Goal: Task Accomplishment & Management: Manage account settings

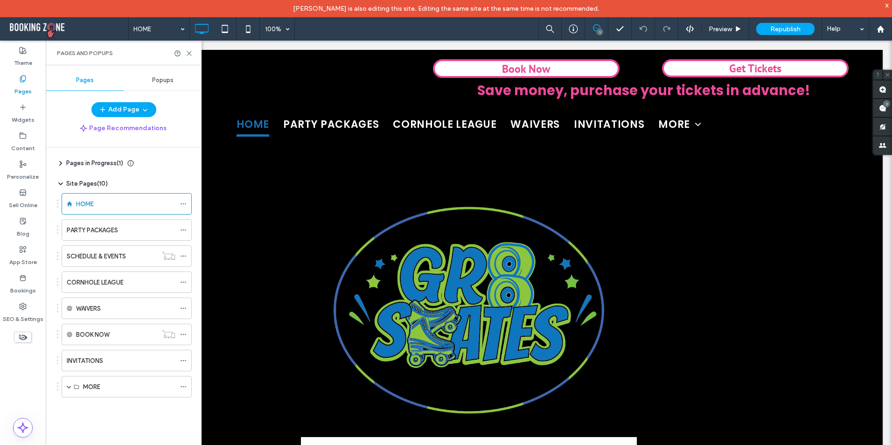
click at [147, 81] on div "Popups" at bounding box center [163, 80] width 78 height 21
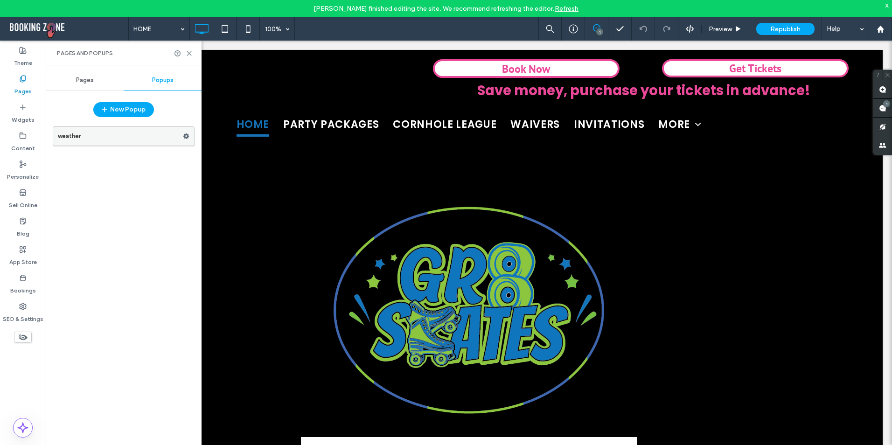
click at [186, 136] on icon at bounding box center [186, 136] width 7 height 7
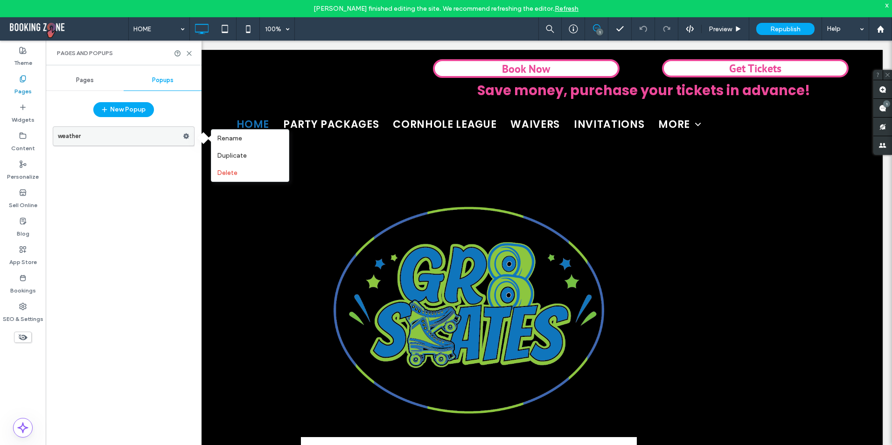
click at [103, 138] on label "weather" at bounding box center [120, 136] width 125 height 19
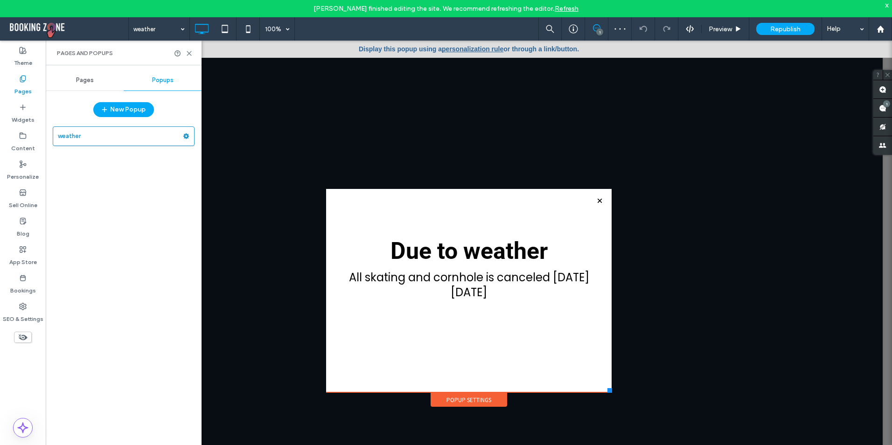
click at [453, 405] on div "Popup Settings" at bounding box center [469, 400] width 77 height 14
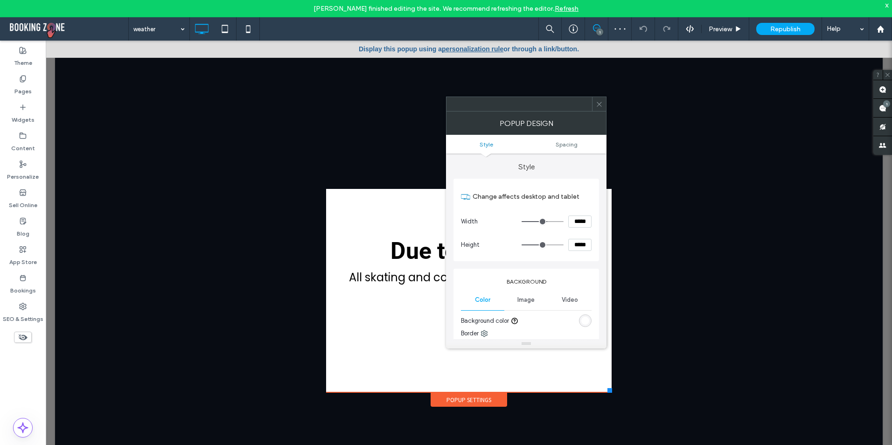
click at [572, 148] on ul "Style Spacing" at bounding box center [526, 144] width 160 height 19
click at [571, 147] on span "Spacing" at bounding box center [567, 144] width 22 height 7
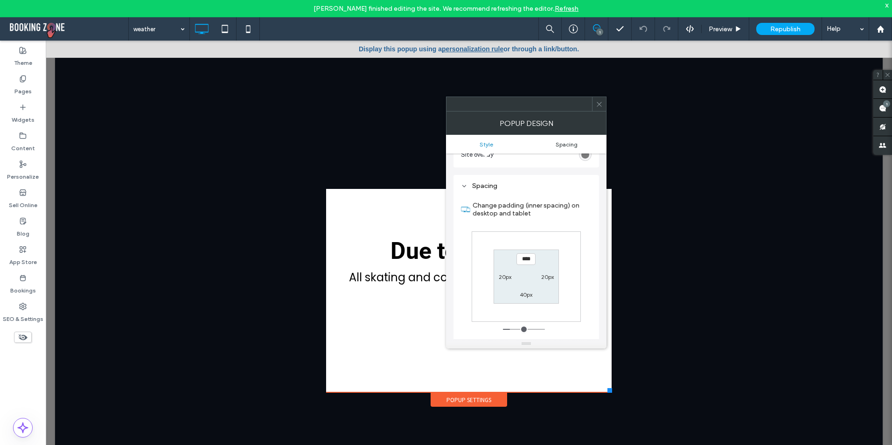
scroll to position [320, 0]
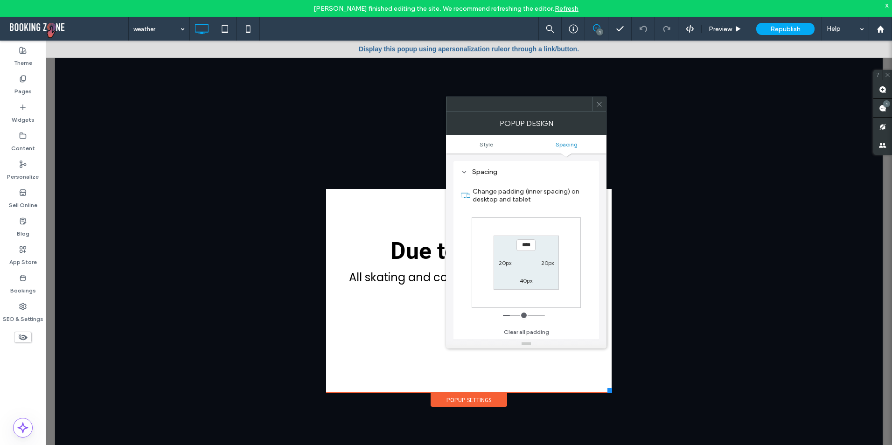
click at [598, 98] on span at bounding box center [599, 104] width 7 height 14
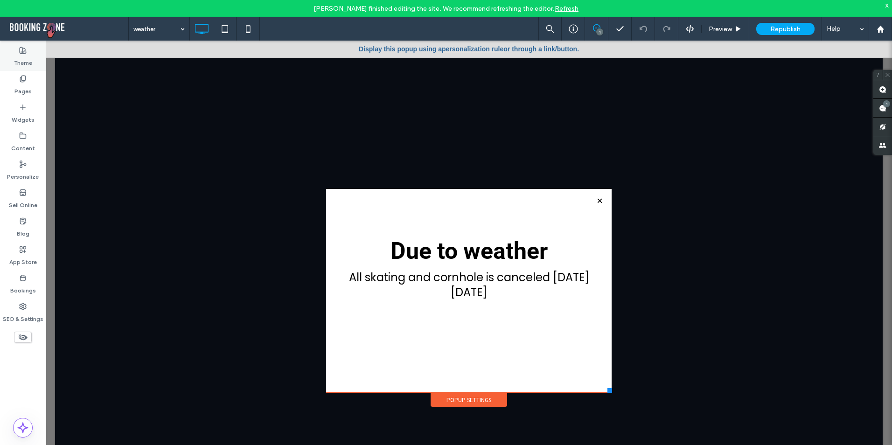
click at [23, 55] on label "Theme" at bounding box center [23, 60] width 18 height 13
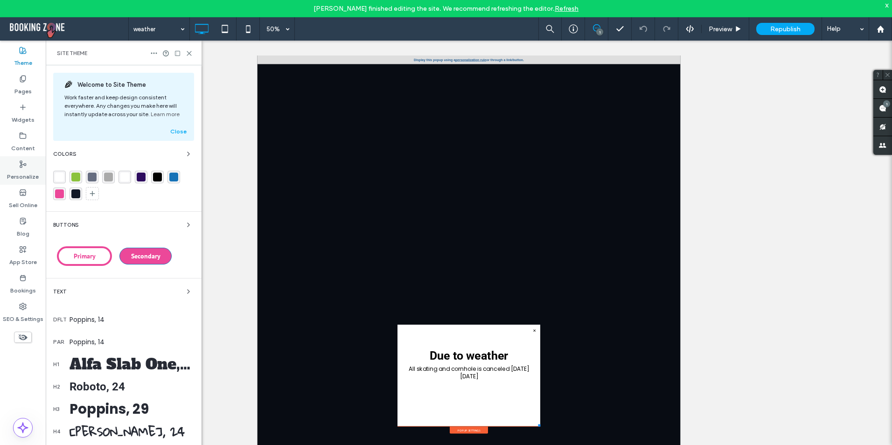
click at [13, 162] on div "Personalize" at bounding box center [23, 170] width 46 height 28
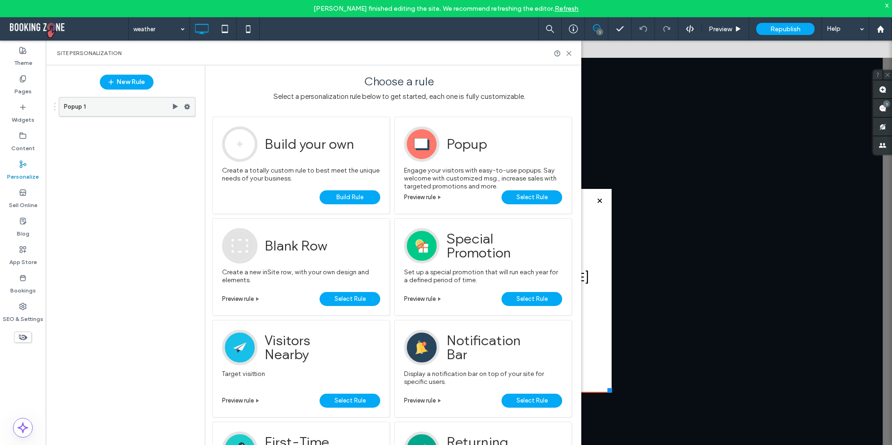
click at [131, 106] on label "Popup 1" at bounding box center [118, 107] width 108 height 19
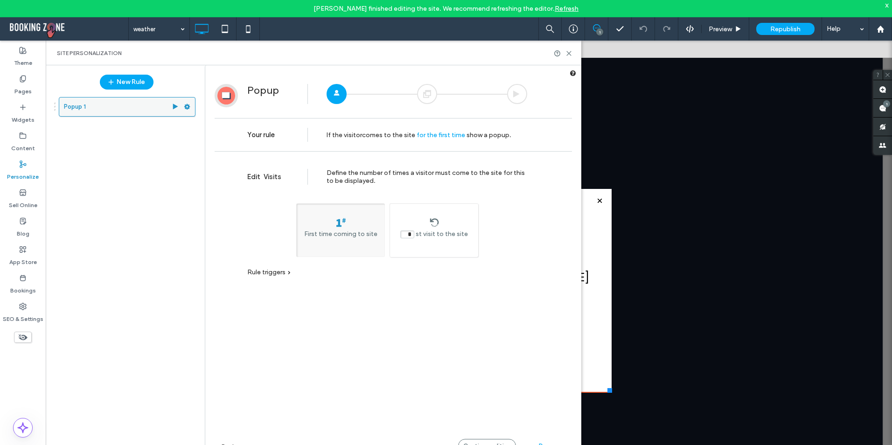
click at [187, 105] on use at bounding box center [187, 107] width 6 height 6
click at [155, 156] on div "Popup 1" at bounding box center [122, 273] width 147 height 362
click at [22, 161] on icon at bounding box center [22, 163] width 7 height 7
click at [19, 305] on icon at bounding box center [22, 306] width 7 height 7
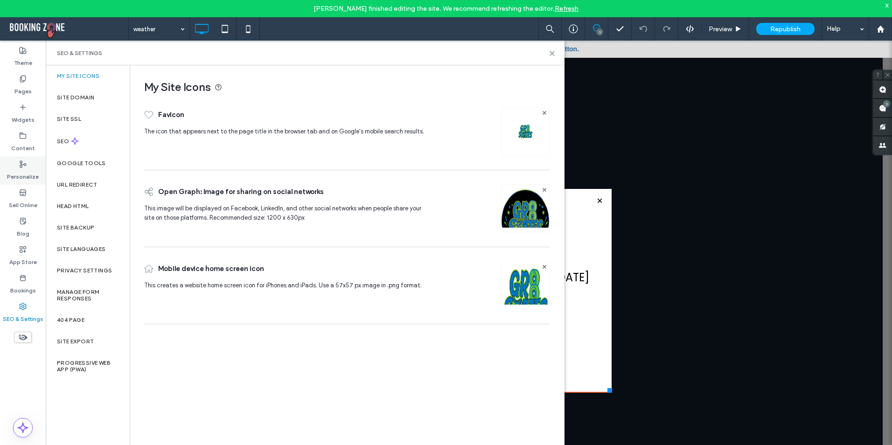
click at [22, 167] on use at bounding box center [23, 164] width 6 height 7
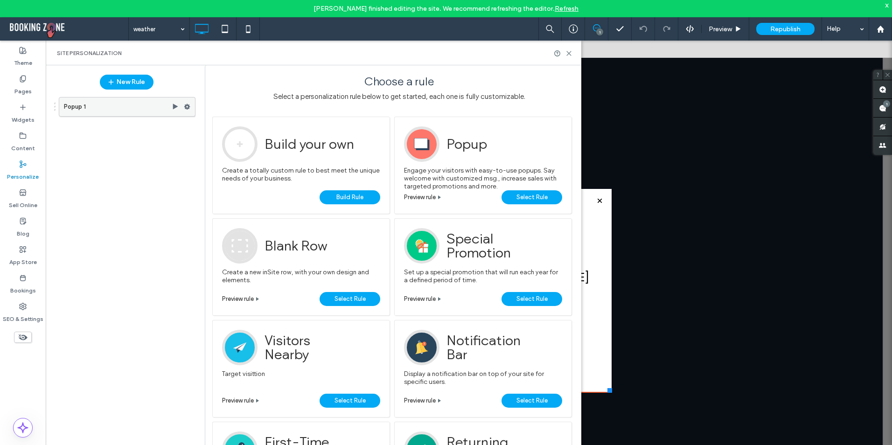
click at [188, 107] on icon at bounding box center [187, 107] width 7 height 7
click at [166, 200] on div "Popup 1" at bounding box center [122, 273] width 147 height 362
click at [186, 105] on use at bounding box center [187, 107] width 6 height 6
click at [148, 158] on div "Popup 1" at bounding box center [122, 273] width 147 height 362
click at [187, 105] on use at bounding box center [187, 107] width 6 height 6
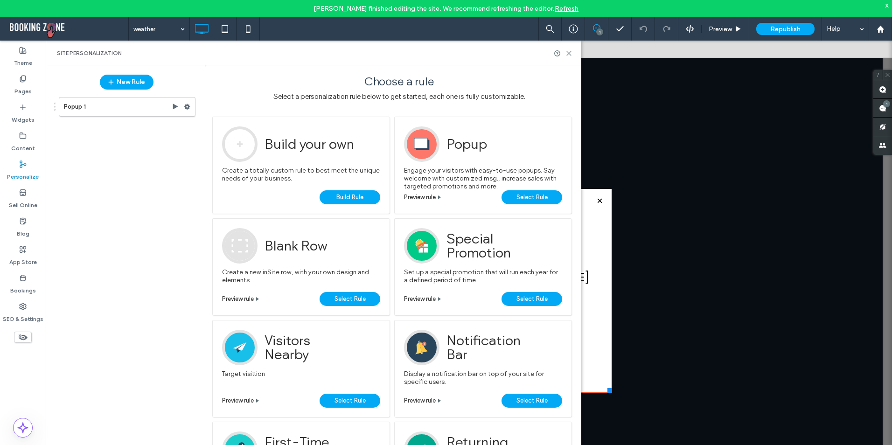
click at [144, 148] on div "Popup 1" at bounding box center [122, 273] width 147 height 362
click at [95, 108] on label "Popup 1" at bounding box center [118, 107] width 108 height 19
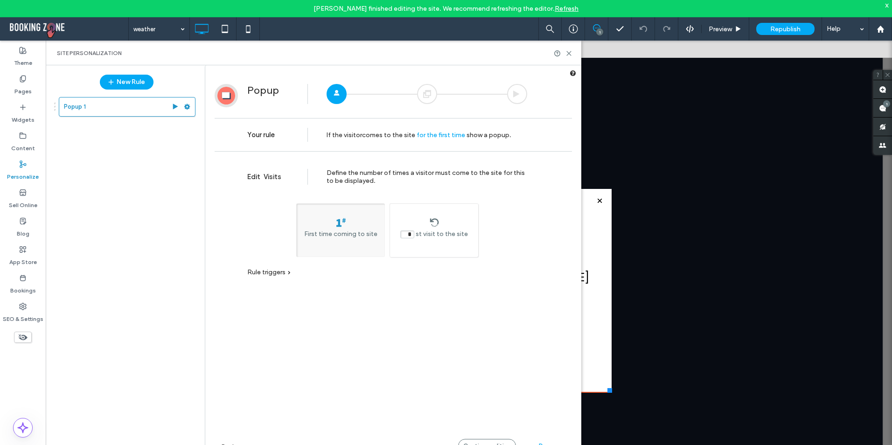
click at [438, 132] on span "for the first time" at bounding box center [441, 135] width 49 height 8
click at [453, 348] on div "Edit Visits Define the number of times a visitor must come to the site for this…" at bounding box center [393, 323] width 357 height 334
click at [187, 105] on use at bounding box center [187, 107] width 6 height 6
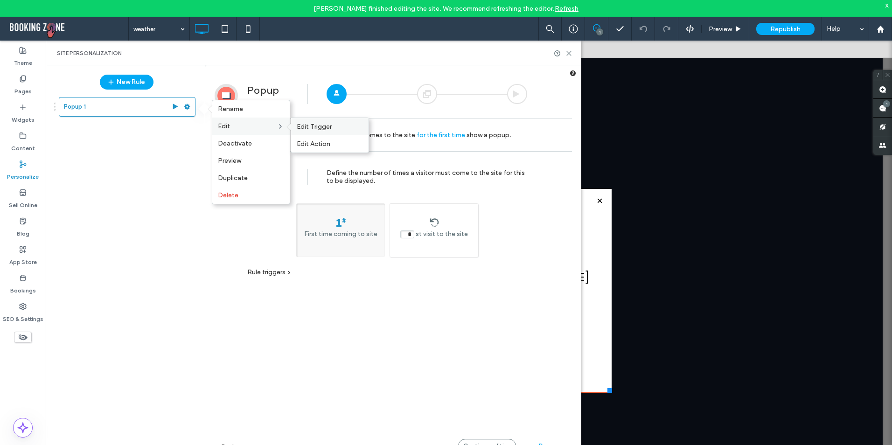
click at [308, 126] on span "Edit Trigger" at bounding box center [314, 127] width 35 height 8
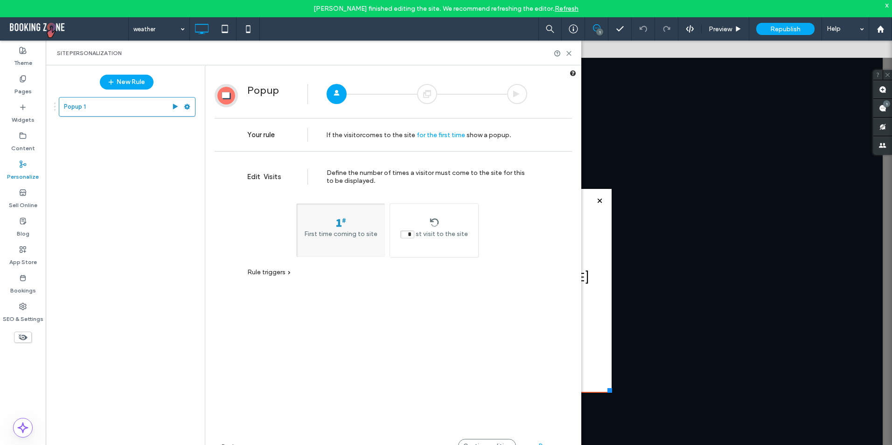
click at [432, 133] on span "for the first time" at bounding box center [441, 135] width 49 height 8
click at [374, 217] on div "First time coming to site" at bounding box center [340, 230] width 89 height 54
click at [342, 237] on span "First time coming to site" at bounding box center [340, 234] width 73 height 8
click at [280, 280] on div "Rule triggers Device Location Time Visits Campaign URL No trigger" at bounding box center [387, 276] width 280 height 25
click at [277, 270] on span "Rule triggers" at bounding box center [266, 272] width 38 height 8
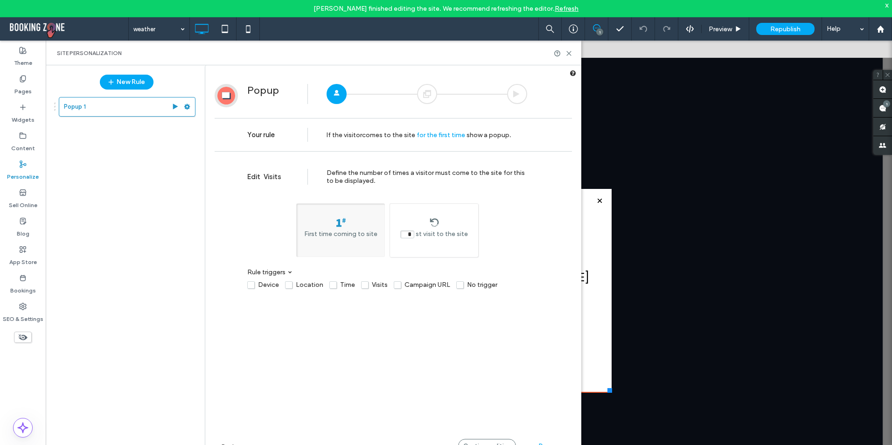
click at [361, 286] on label "Visits" at bounding box center [374, 285] width 27 height 8
click at [362, 284] on label "Visits" at bounding box center [374, 285] width 27 height 8
click at [409, 231] on input "*" at bounding box center [407, 234] width 14 height 8
drag, startPoint x: 411, startPoint y: 235, endPoint x: 403, endPoint y: 235, distance: 8.9
click at [403, 235] on input "*" at bounding box center [407, 234] width 14 height 8
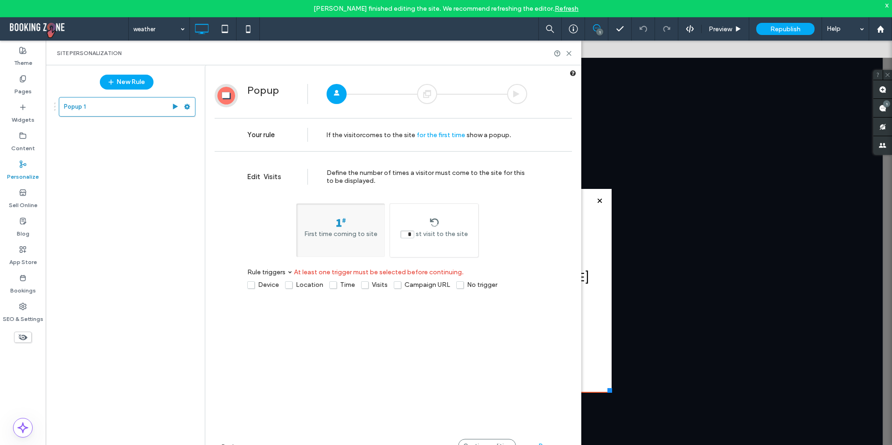
click at [403, 245] on div "* st visit to the site" at bounding box center [434, 230] width 89 height 54
drag, startPoint x: 404, startPoint y: 232, endPoint x: 432, endPoint y: 234, distance: 27.1
click at [432, 234] on div "* nd visit to the site" at bounding box center [434, 228] width 88 height 21
type input "*"
click at [528, 219] on div "Edit Visits Define the number of times a visitor must come to the site for this…" at bounding box center [393, 323] width 357 height 334
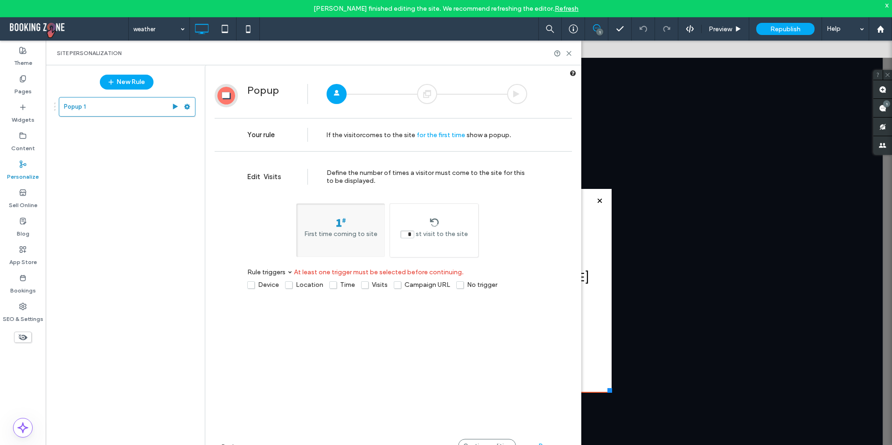
click at [460, 284] on label "No trigger" at bounding box center [476, 285] width 41 height 8
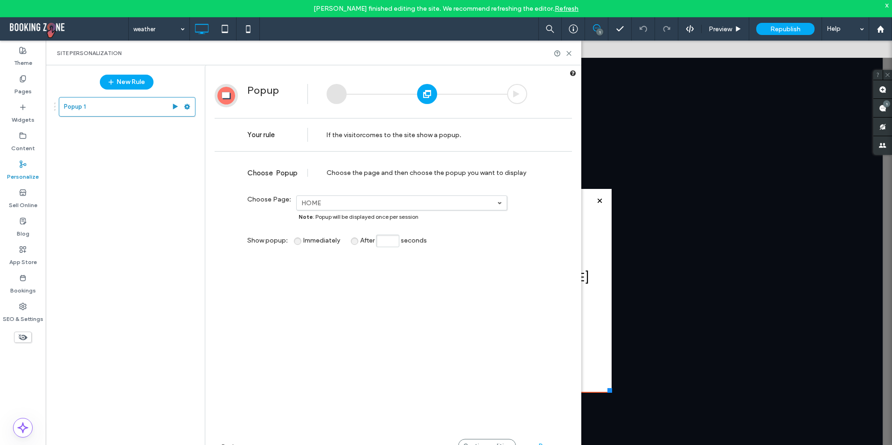
click at [360, 243] on span "After" at bounding box center [367, 241] width 14 height 8
click at [310, 242] on span "Immediately" at bounding box center [321, 241] width 37 height 8
click at [482, 441] on div "Continue editing" at bounding box center [487, 446] width 58 height 14
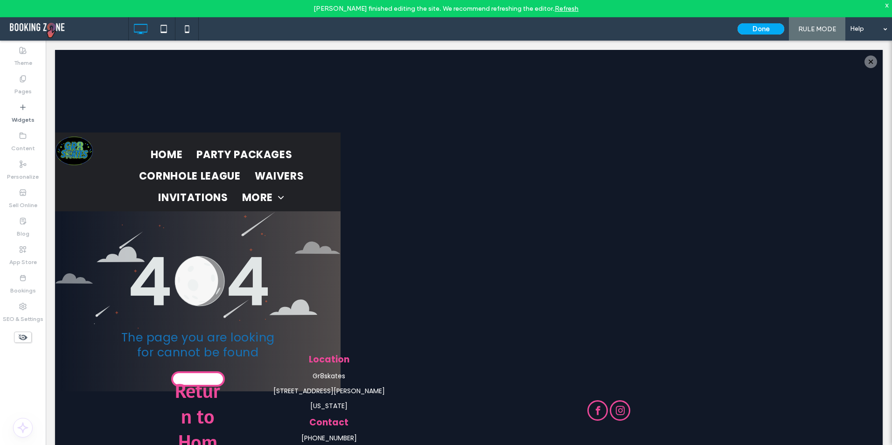
click at [23, 77] on icon at bounding box center [22, 78] width 7 height 7
click at [867, 63] on div at bounding box center [870, 62] width 13 height 13
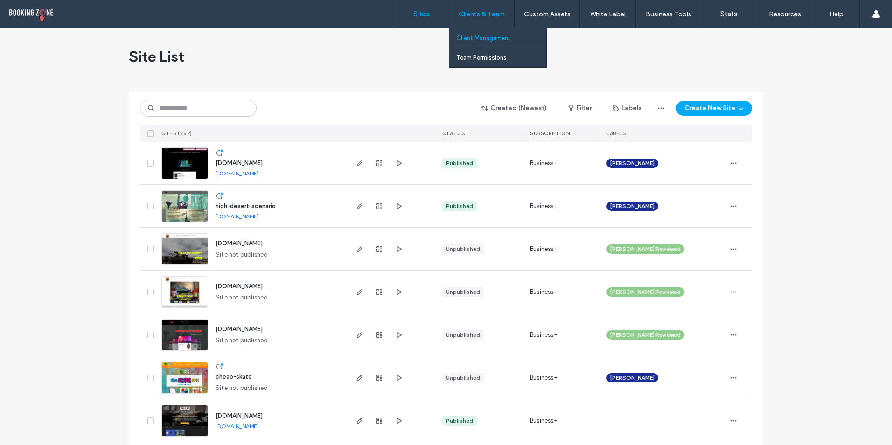
click at [483, 38] on label "Client Management" at bounding box center [483, 38] width 55 height 7
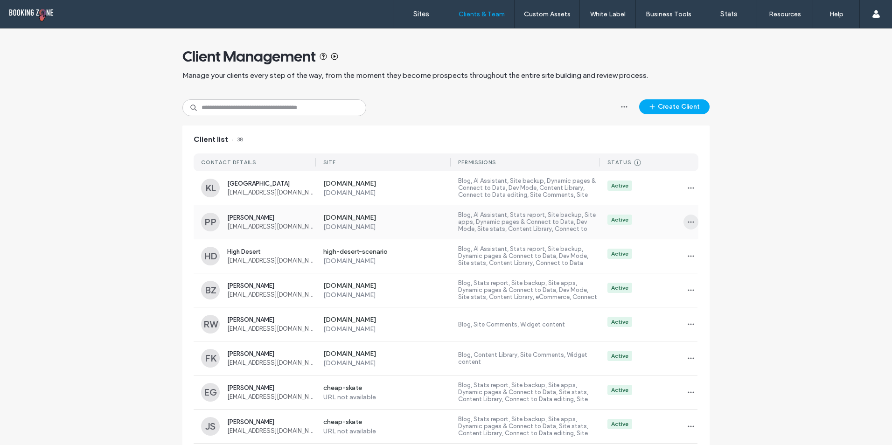
click at [690, 219] on icon "button" at bounding box center [690, 221] width 7 height 7
click at [711, 247] on span "Sites & Permissions" at bounding box center [725, 246] width 53 height 9
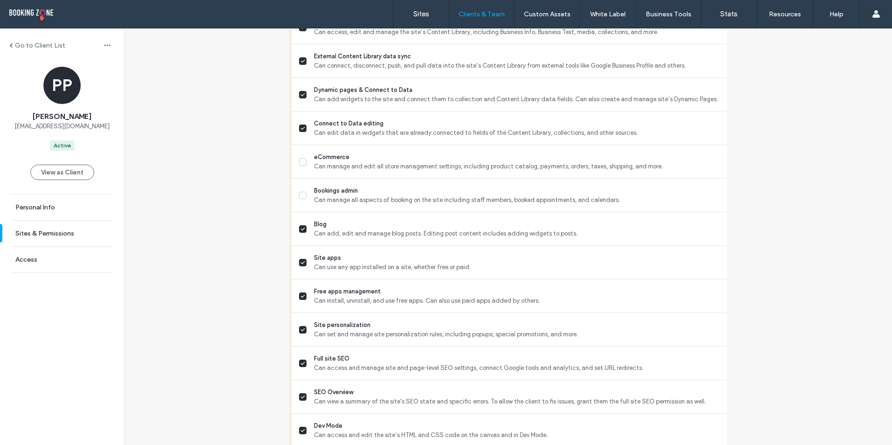
scroll to position [513, 0]
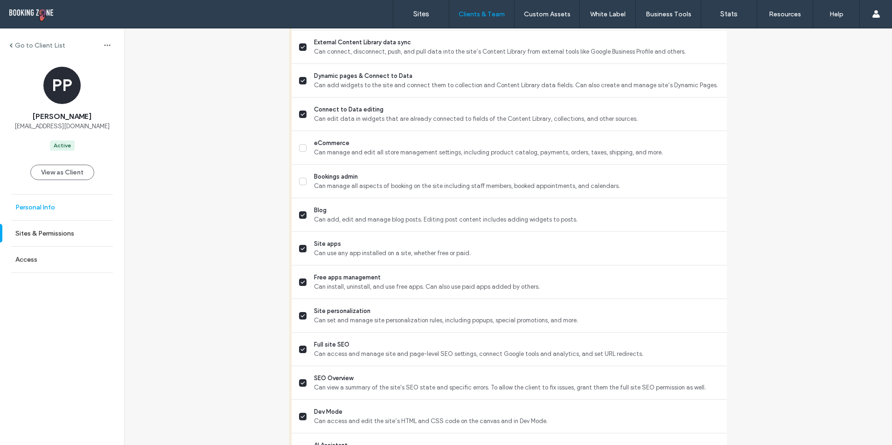
click at [42, 206] on label "Personal Info" at bounding box center [35, 207] width 40 height 8
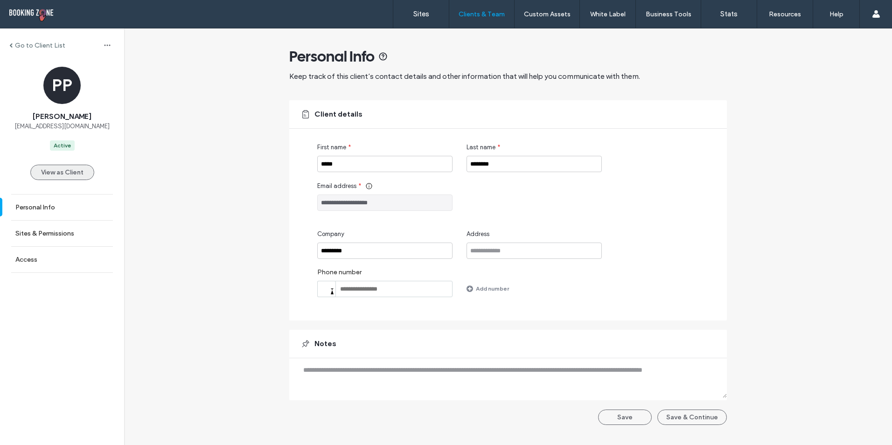
click at [62, 170] on button "View as Client" at bounding box center [62, 172] width 64 height 15
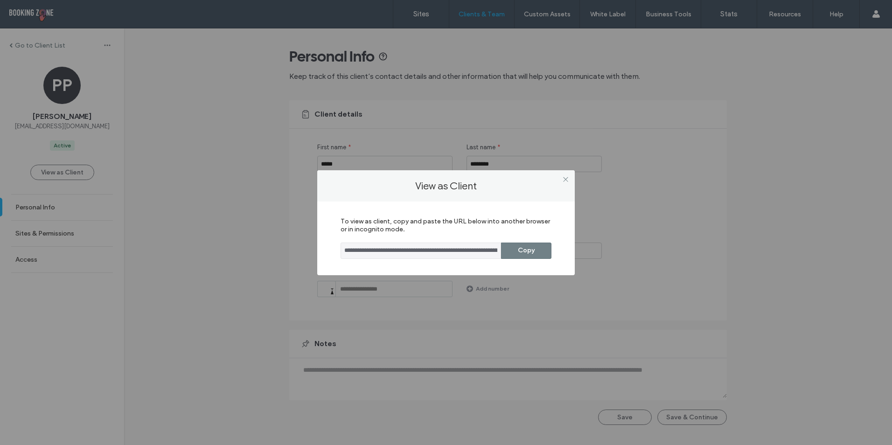
click at [531, 253] on button "Copy" at bounding box center [526, 251] width 50 height 16
